Goal: Navigation & Orientation: Find specific page/section

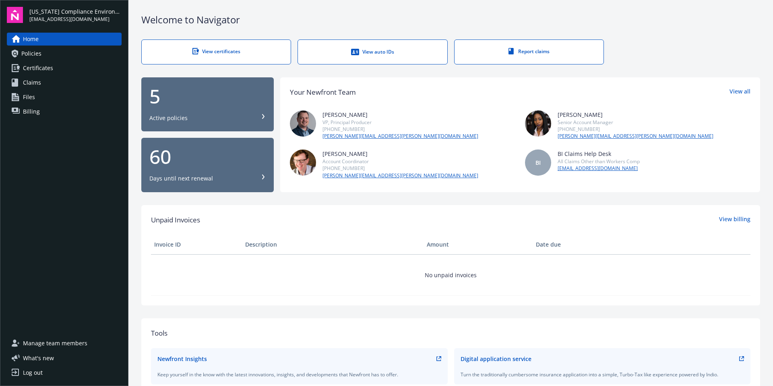
click at [33, 110] on span "Billing" at bounding box center [31, 111] width 17 height 13
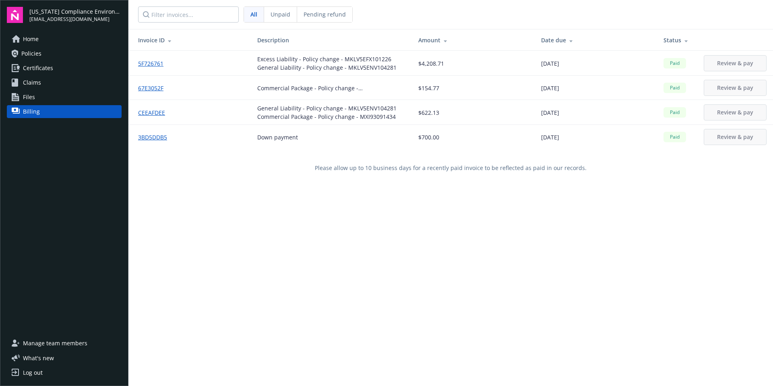
click at [37, 41] on span "Home" at bounding box center [31, 39] width 16 height 13
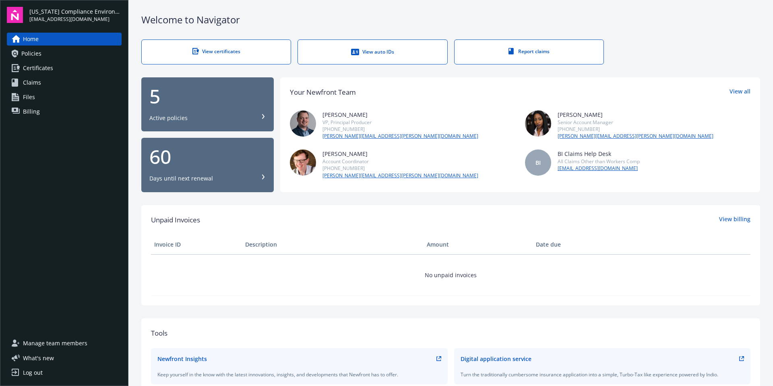
click at [29, 56] on span "Policies" at bounding box center [31, 53] width 20 height 13
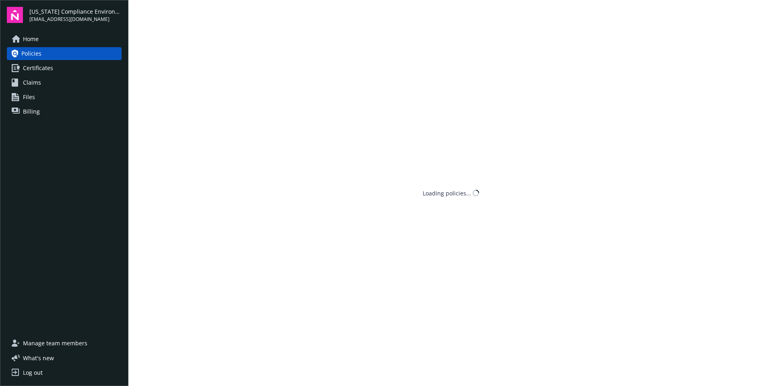
click at [38, 69] on span "Certificates" at bounding box center [38, 68] width 30 height 13
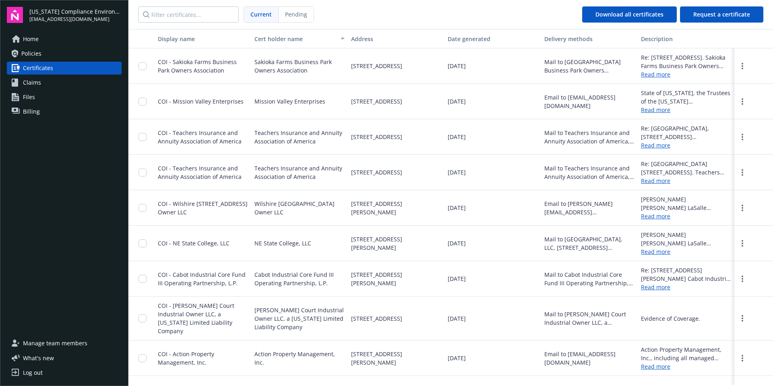
click at [24, 83] on span "Claims" at bounding box center [32, 82] width 18 height 13
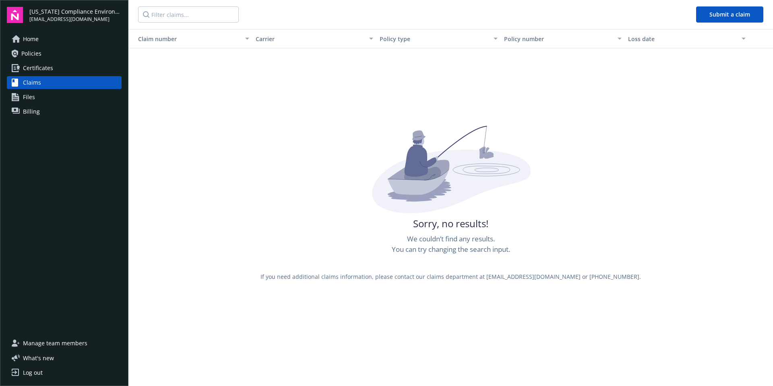
click at [32, 98] on span "Files" at bounding box center [29, 97] width 12 height 13
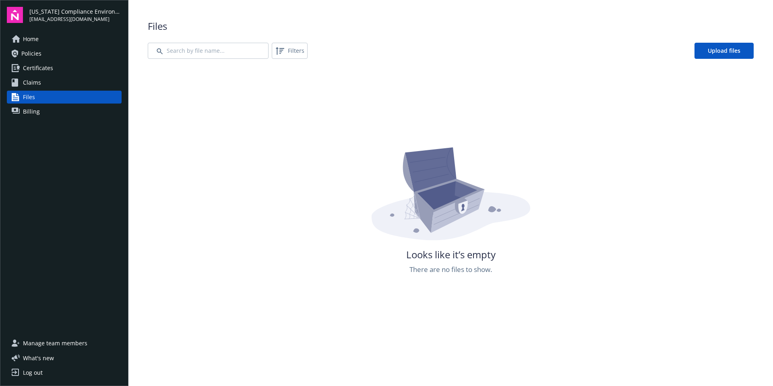
click at [39, 115] on link "Billing" at bounding box center [64, 111] width 115 height 13
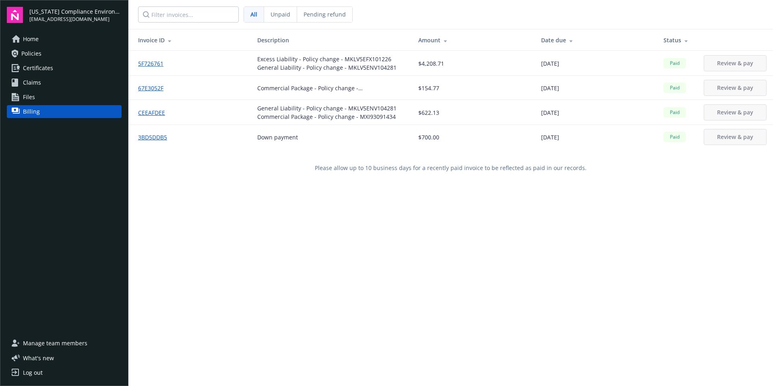
click at [27, 41] on span "Home" at bounding box center [31, 39] width 16 height 13
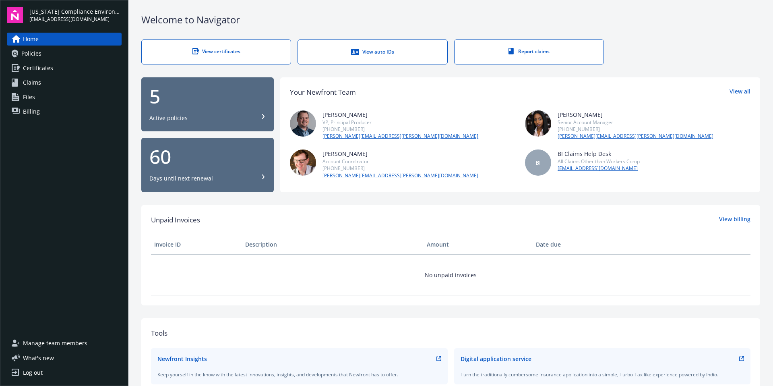
click at [33, 86] on span "Claims" at bounding box center [32, 82] width 18 height 13
